Goal: Task Accomplishment & Management: Use online tool/utility

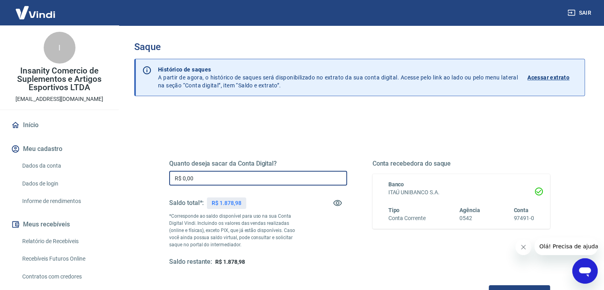
click at [261, 178] on input "R$ 0,00" at bounding box center [258, 178] width 178 height 15
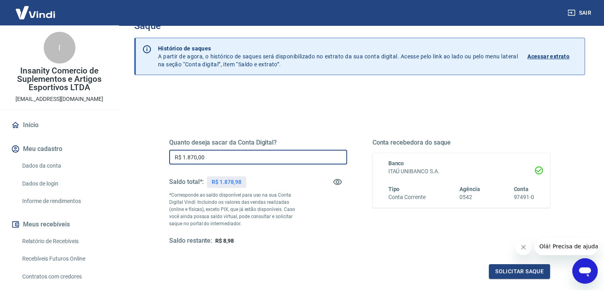
scroll to position [40, 0]
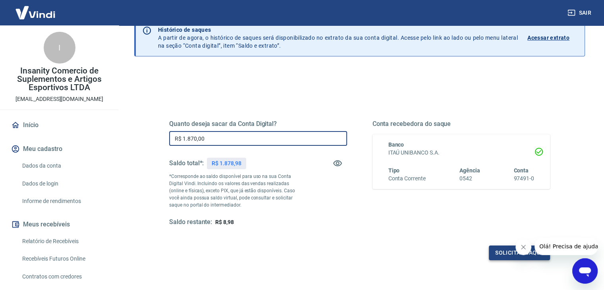
type input "R$ 1.870,00"
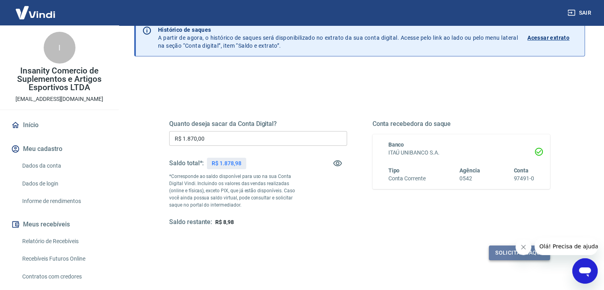
click at [491, 251] on button "Solicitar saque" at bounding box center [519, 252] width 61 height 15
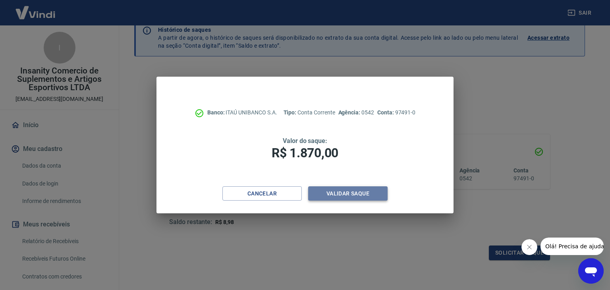
click at [343, 198] on button "Validar saque" at bounding box center [347, 193] width 79 height 15
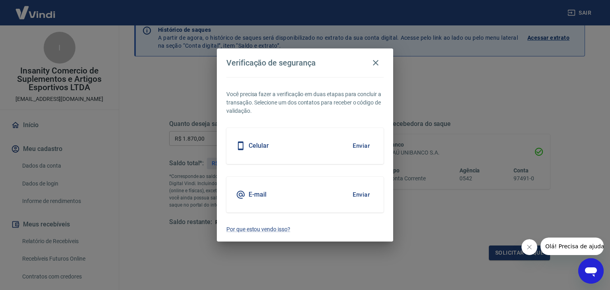
click at [357, 193] on button "Enviar" at bounding box center [361, 194] width 26 height 17
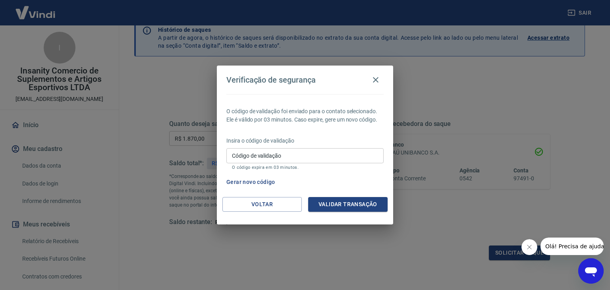
click at [326, 205] on button "Validar transação" at bounding box center [347, 204] width 79 height 15
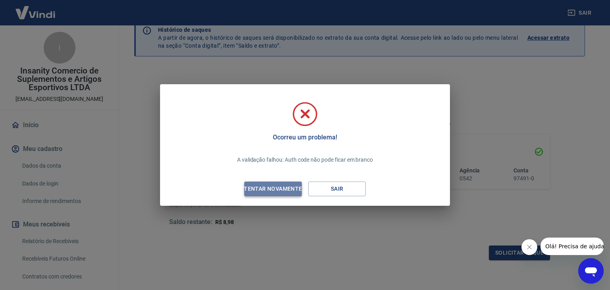
click at [278, 183] on button "Tentar novamente" at bounding box center [273, 189] width 58 height 15
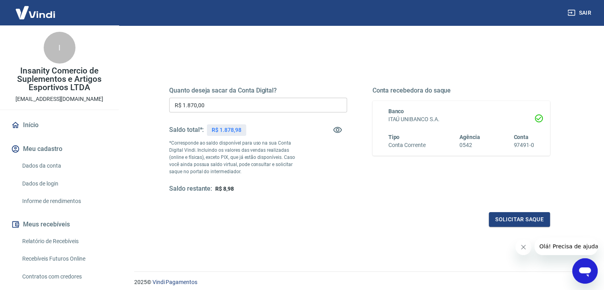
scroll to position [102, 0]
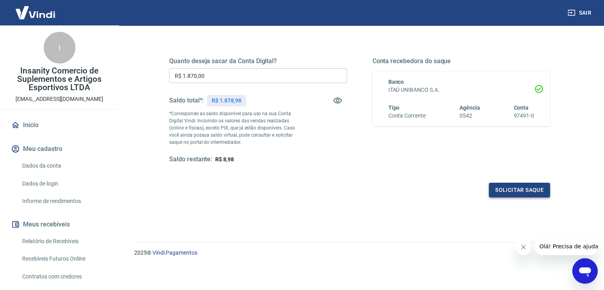
click at [497, 186] on button "Solicitar saque" at bounding box center [519, 190] width 61 height 15
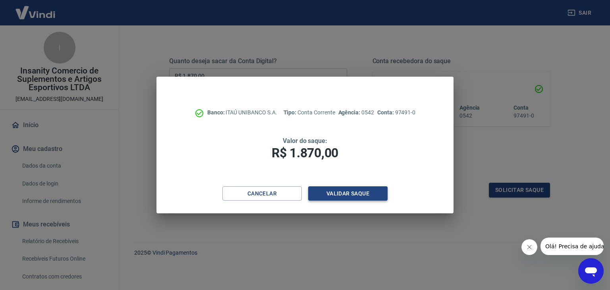
click at [343, 188] on button "Validar saque" at bounding box center [347, 193] width 79 height 15
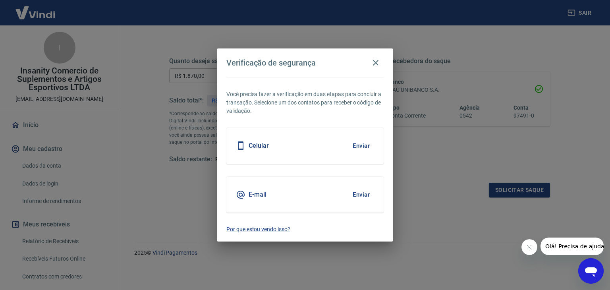
click at [356, 193] on button "Enviar" at bounding box center [361, 194] width 26 height 17
click at [357, 196] on button "Enviar" at bounding box center [361, 194] width 26 height 17
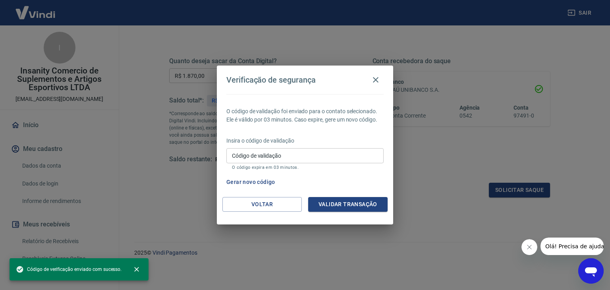
click at [297, 153] on input "Código de validação" at bounding box center [304, 155] width 157 height 15
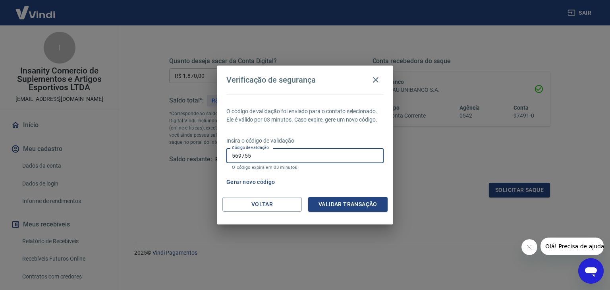
type input "569755"
click at [328, 205] on button "Validar transação" at bounding box center [347, 204] width 79 height 15
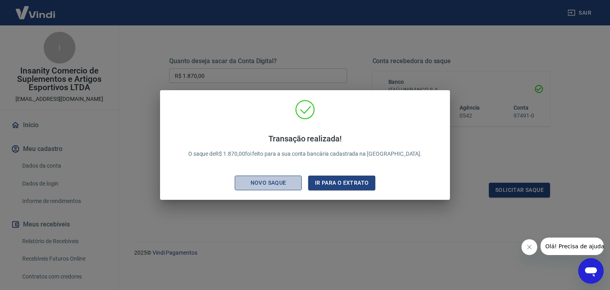
click at [291, 182] on div "Novo saque" at bounding box center [268, 183] width 55 height 10
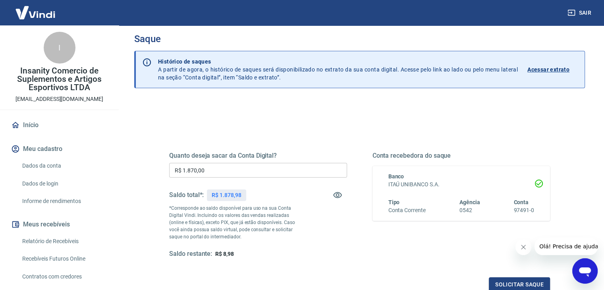
scroll to position [0, 0]
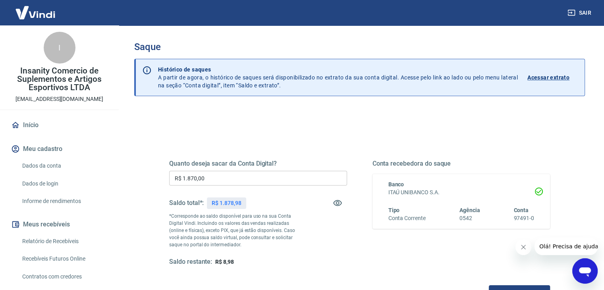
click at [248, 157] on div "Quanto deseja sacar da Conta Digital? R$ 1.870,00 ​ Saldo total*: R$ 1.878,98 *…" at bounding box center [359, 220] width 381 height 159
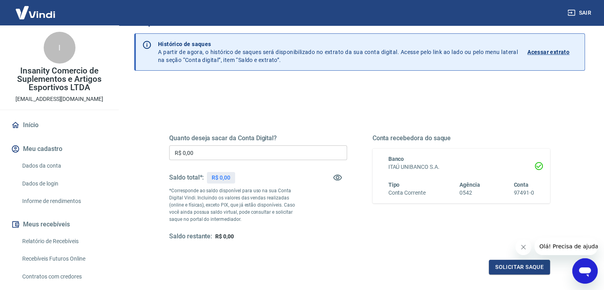
scroll to position [40, 0]
